Goal: Check status: Check status

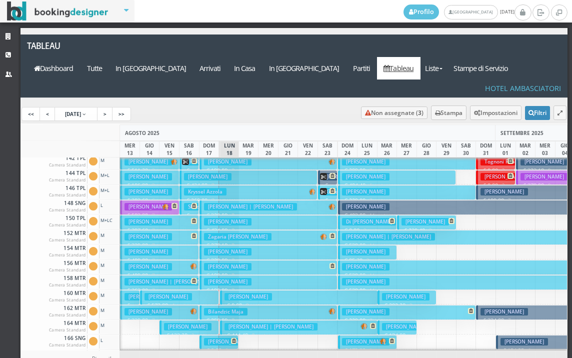
scroll to position [152, 0]
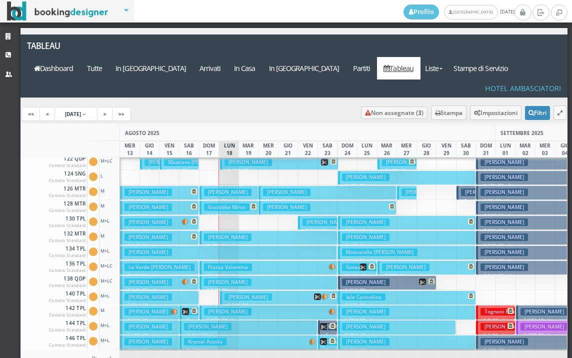
click at [177, 305] on button "Pitarresi Giorgia € 511.20 3 notti 2 Adulti" at bounding box center [149, 312] width 59 height 14
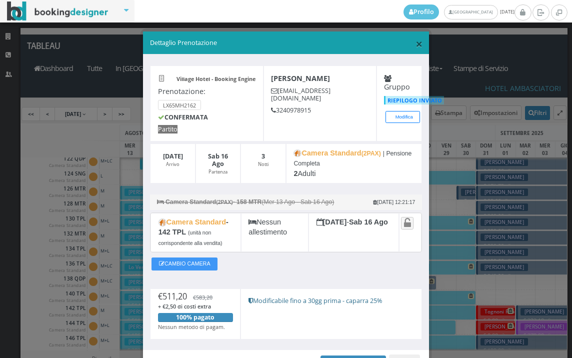
click at [415, 42] on span "×" at bounding box center [418, 43] width 7 height 17
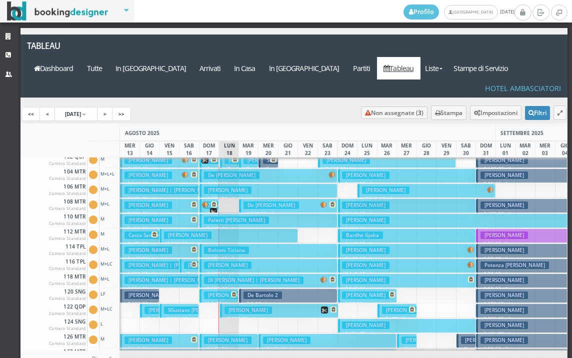
scroll to position [0, 0]
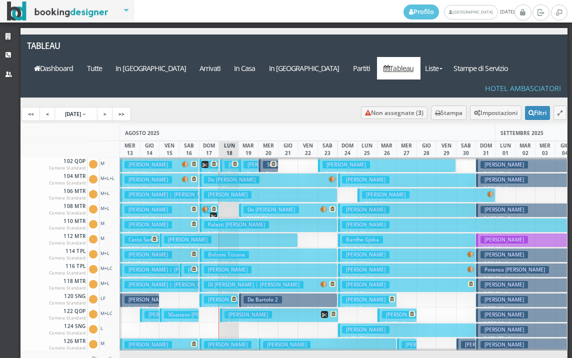
click at [252, 161] on h3 "Silvestri Enrico" at bounding box center [266, 164] width 47 height 7
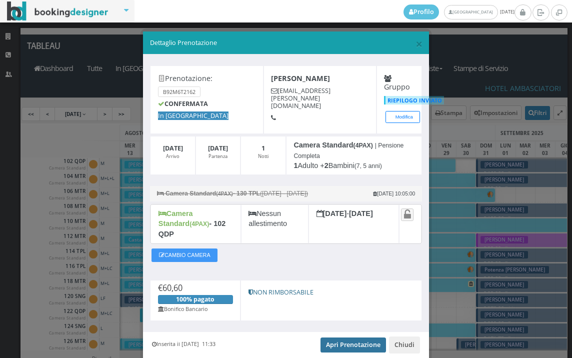
click at [340, 337] on link "Apri Prenotazione" at bounding box center [352, 344] width 65 height 15
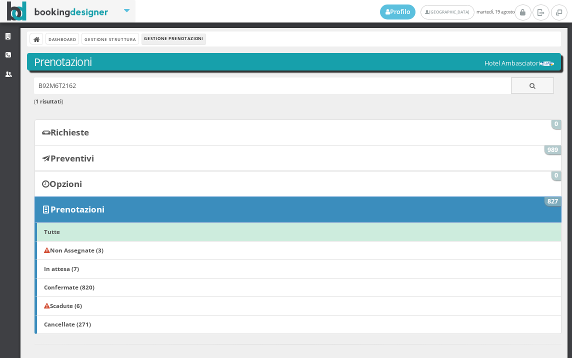
click at [63, 336] on div "Richieste 0 Preventivi 989 Opzioni 0 Prenotazioni 827 Tutte Non Assegnate (3) I…" at bounding box center [295, 251] width 534 height 265
